Goal: Find specific page/section: Find specific page/section

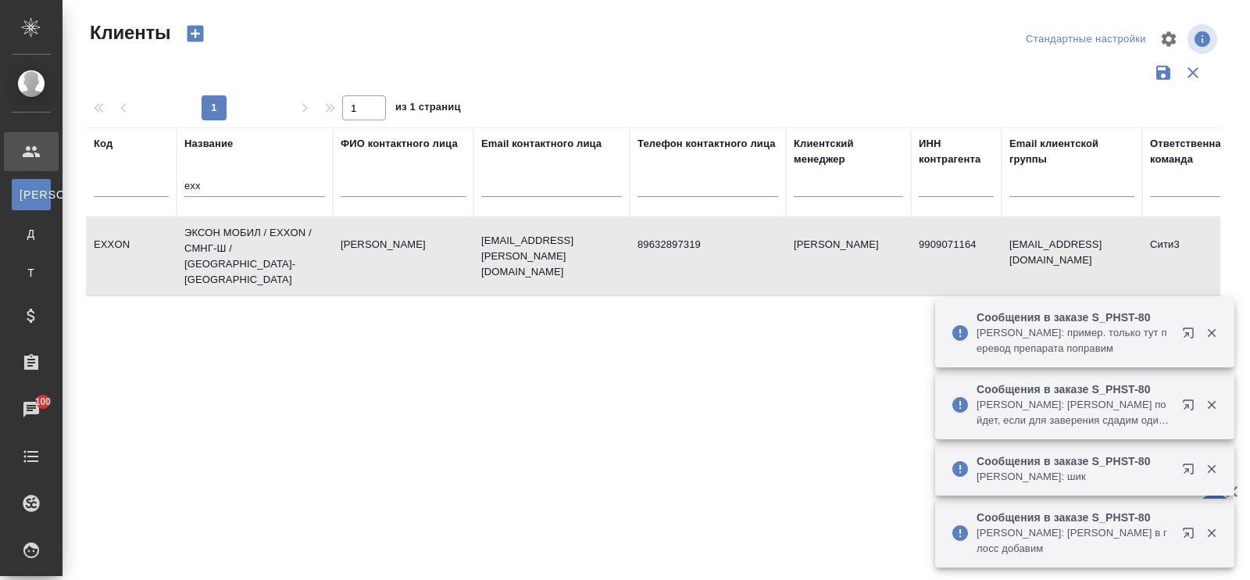
select select "RU"
drag, startPoint x: 250, startPoint y: 184, endPoint x: 102, endPoint y: 162, distance: 149.4
click at [102, 162] on tr "Код Название exx ФИО контактного лица Email контактного лица Телефон контактног…" at bounding box center [676, 171] width 1181 height 89
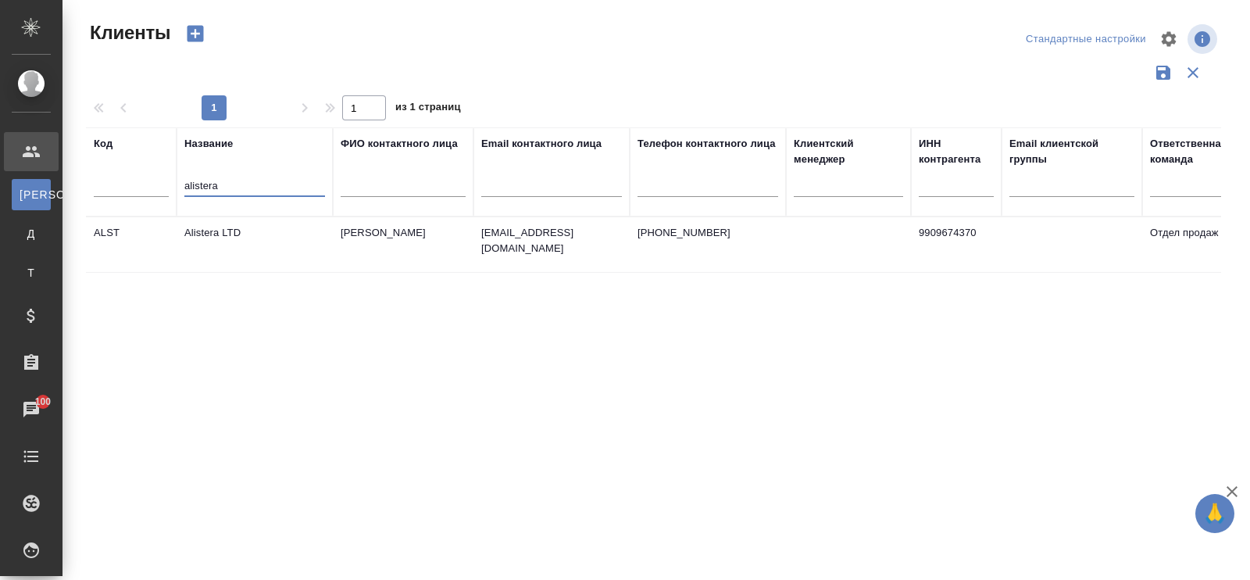
type input "alistera"
click at [223, 224] on td "Alistera LTD" at bounding box center [255, 244] width 156 height 55
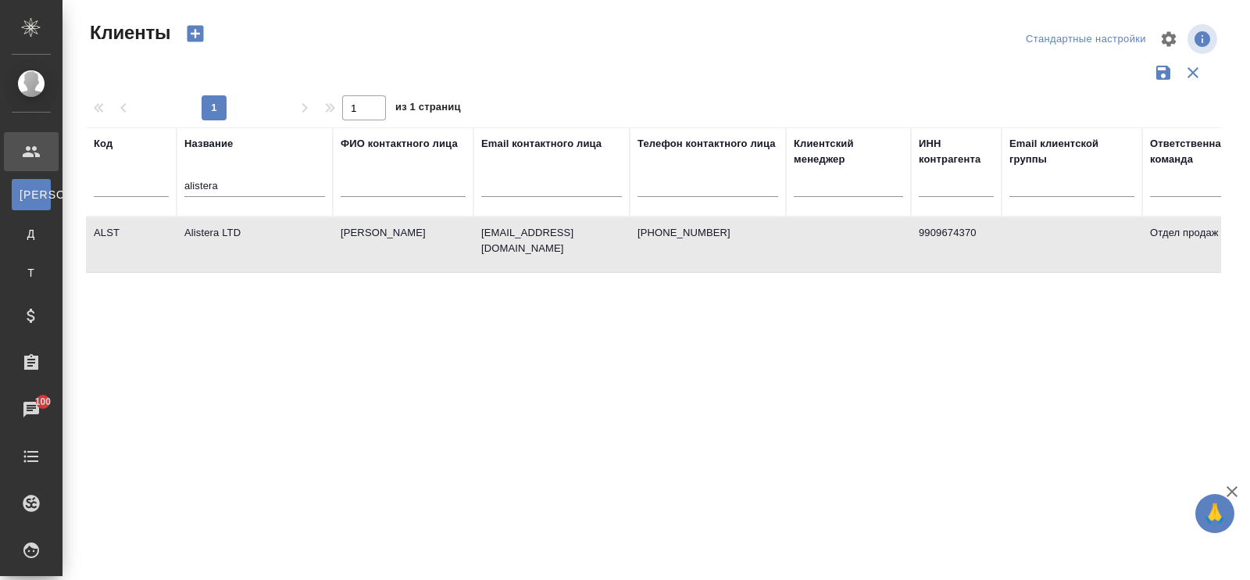
click at [224, 228] on td "Alistera LTD" at bounding box center [255, 244] width 156 height 55
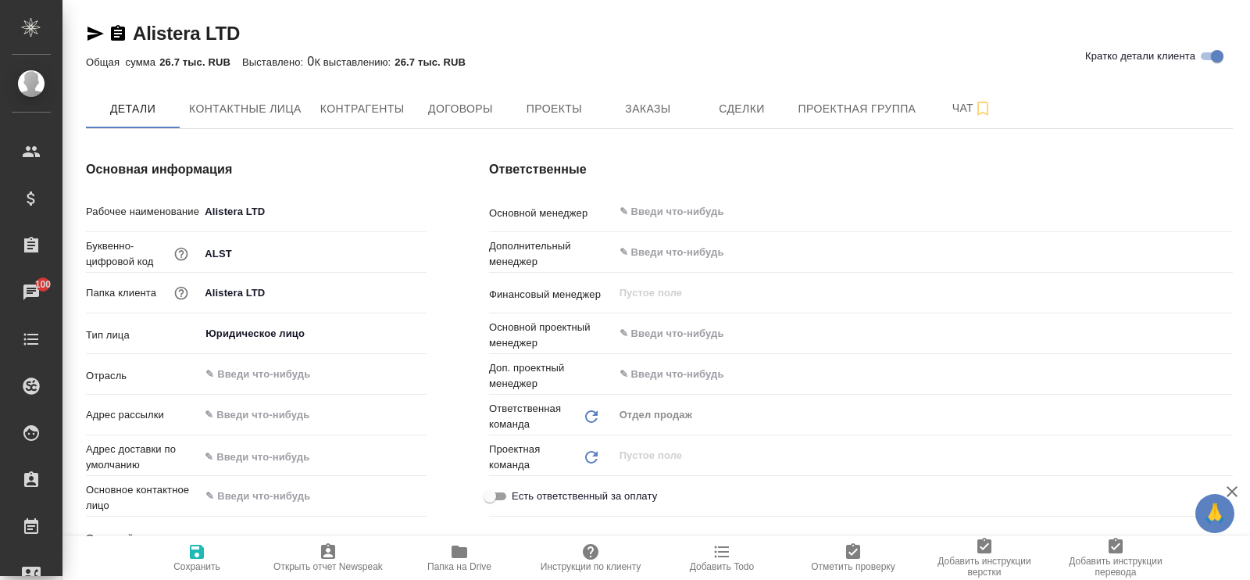
type textarea "x"
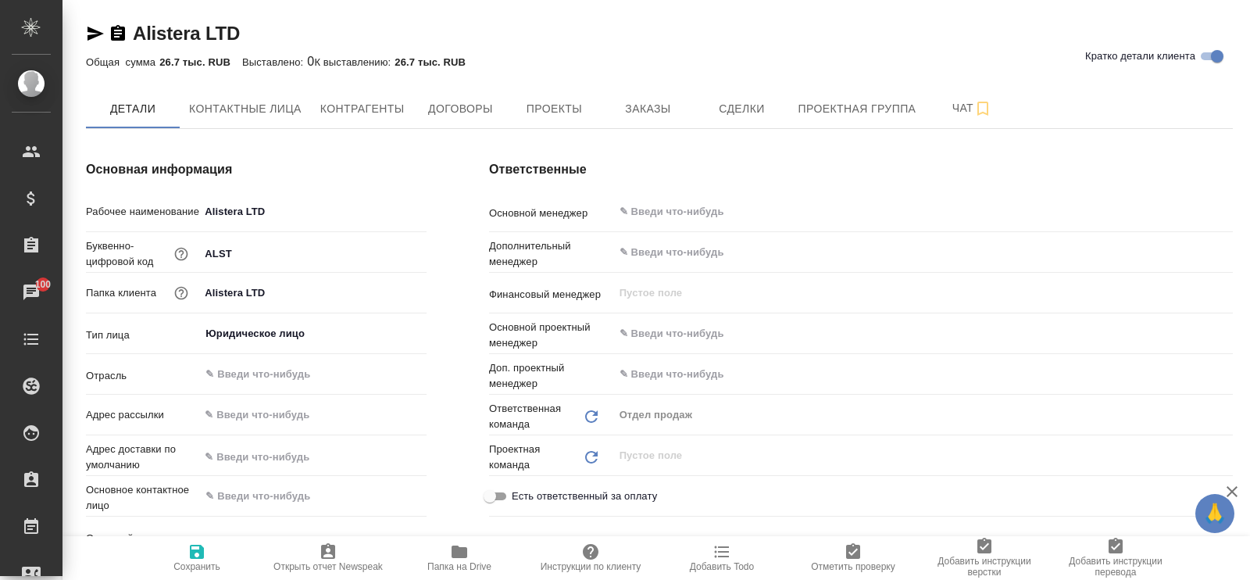
type textarea "x"
type input "Алистера ЛТД"
type textarea "x"
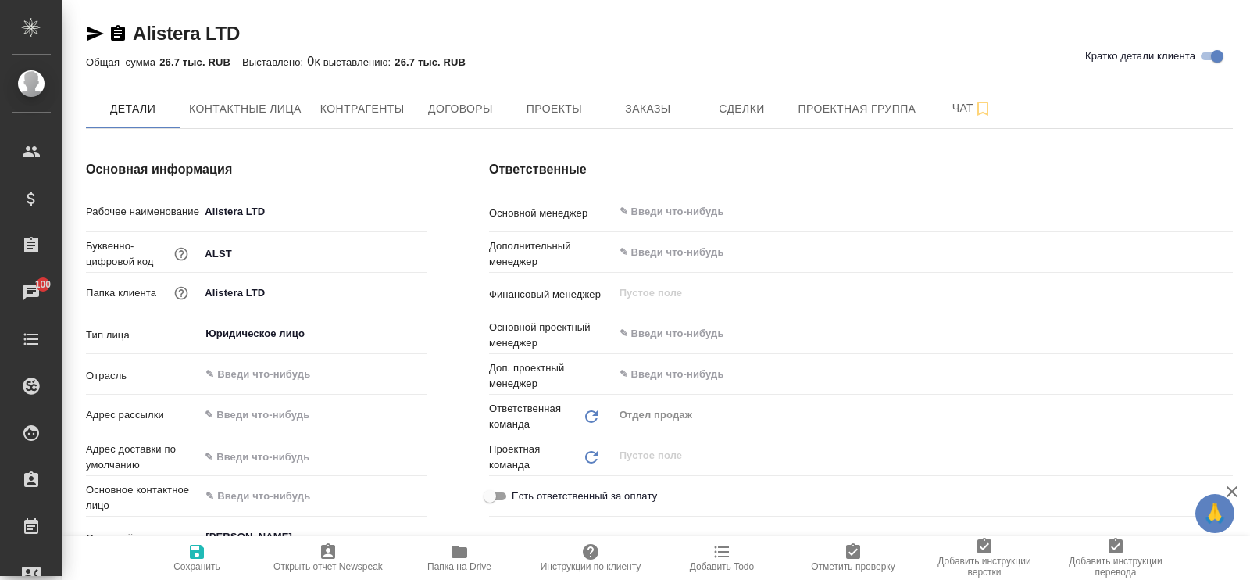
type textarea "x"
